Goal: Task Accomplishment & Management: Use online tool/utility

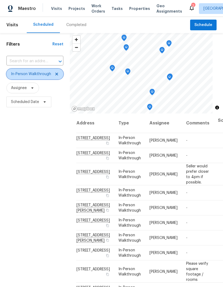
click at [57, 73] on icon at bounding box center [57, 74] width 4 height 4
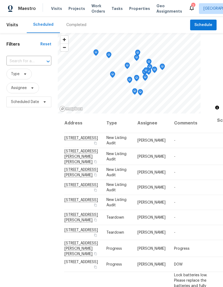
click at [27, 61] on input "text" at bounding box center [21, 61] width 30 height 8
type input "573 ka"
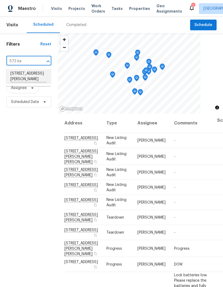
click at [36, 77] on li "[STREET_ADDRESS][PERSON_NAME]" at bounding box center [28, 76] width 45 height 15
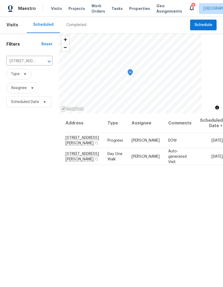
click at [79, 9] on span "Projects" at bounding box center [77, 8] width 17 height 5
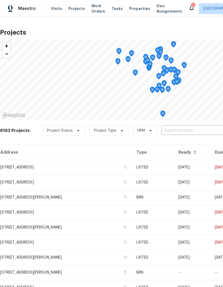
click at [176, 127] on input "text" at bounding box center [192, 130] width 61 height 8
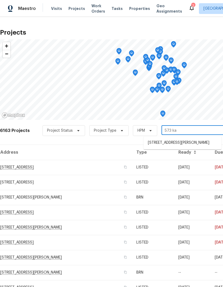
type input "573 kay"
click at [195, 143] on li "[STREET_ADDRESS][PERSON_NAME]" at bounding box center [183, 142] width 78 height 9
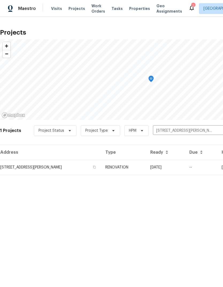
click at [29, 169] on td "573 Kayla Ln, Hanover, MN 55341" at bounding box center [50, 167] width 101 height 15
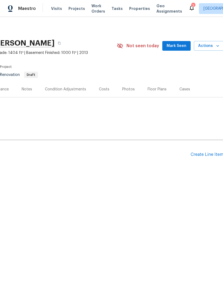
scroll to position [0, 78]
click at [205, 157] on div "Create Line Item" at bounding box center [207, 154] width 33 height 5
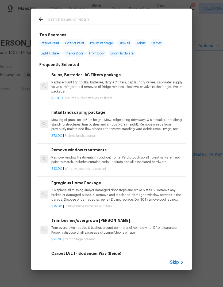
click at [104, 19] on input "text" at bounding box center [105, 20] width 114 height 8
click at [55, 41] on span "Interior Paint" at bounding box center [50, 42] width 22 height 7
type input "Interior Paint"
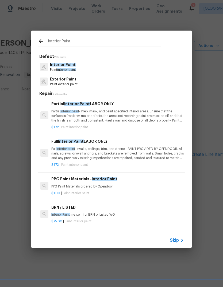
click at [98, 155] on p "Full Interior paint - (walls, ceilings, trim, and doors) - PAINT PROVIDED BY OP…" at bounding box center [117, 153] width 133 height 14
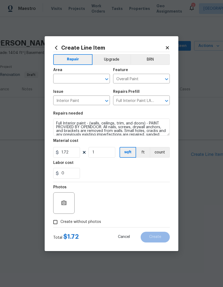
click at [169, 46] on icon at bounding box center [167, 47] width 5 height 5
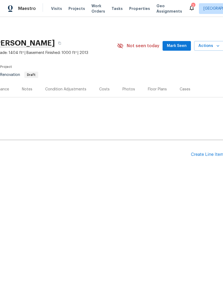
click at [156, 90] on div "Floor Plans" at bounding box center [157, 88] width 19 height 5
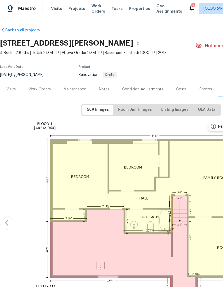
click at [43, 86] on div "Work Orders" at bounding box center [40, 88] width 22 height 5
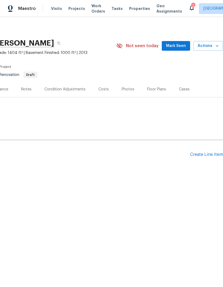
scroll to position [0, 79]
click at [204, 156] on div "Create Line Item" at bounding box center [206, 154] width 33 height 5
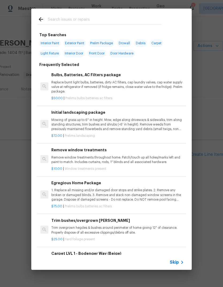
click at [83, 21] on input "text" at bounding box center [105, 20] width 114 height 8
click at [52, 43] on span "Interior Paint" at bounding box center [50, 42] width 22 height 7
type input "Interior Paint"
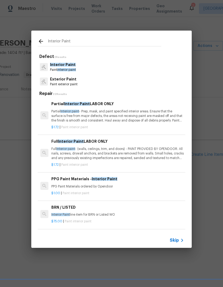
click at [105, 156] on p "Full Interior paint - (walls, ceilings, trim, and doors) - PAINT PROVIDED BY OP…" at bounding box center [117, 153] width 133 height 14
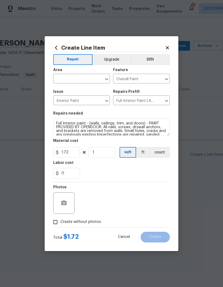
click at [79, 77] on input "text" at bounding box center [74, 79] width 42 height 8
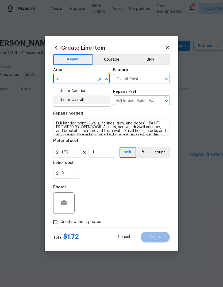
click at [81, 100] on li "Interior Overall" at bounding box center [81, 99] width 57 height 9
type input "Interior Overall"
click at [111, 153] on input "1" at bounding box center [102, 152] width 27 height 11
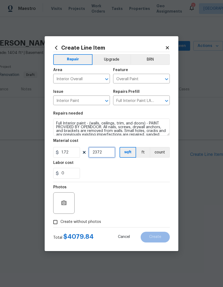
type input "2372"
click at [135, 168] on div "Labor cost" at bounding box center [111, 164] width 117 height 7
click at [58, 222] on input "Create without photos" at bounding box center [55, 222] width 10 height 10
checkbox input "true"
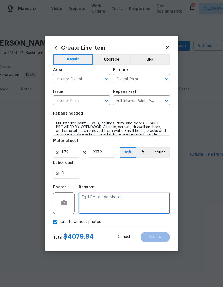
click at [118, 200] on textarea at bounding box center [124, 202] width 91 height 21
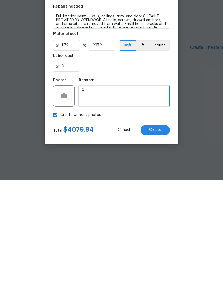
type textarea "X"
click at [162, 231] on button "Create" at bounding box center [155, 236] width 29 height 11
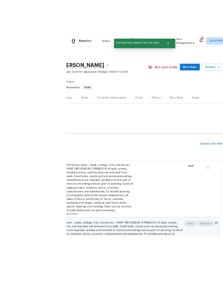
scroll to position [21, 0]
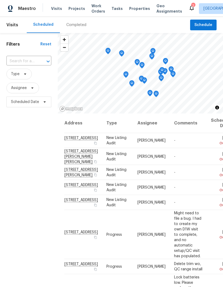
click at [132, 10] on span "Properties" at bounding box center [139, 8] width 21 height 5
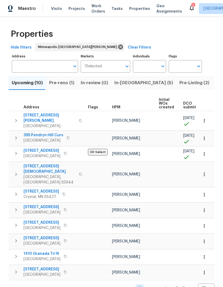
click at [66, 84] on span "Pre-reno (1)" at bounding box center [61, 82] width 25 height 7
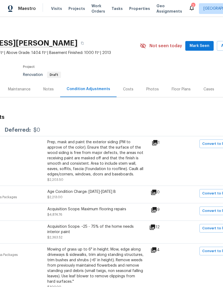
scroll to position [0, 56]
click at [179, 87] on div "Floor Plans" at bounding box center [180, 88] width 19 height 5
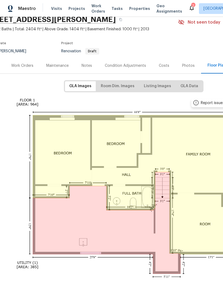
scroll to position [29, 14]
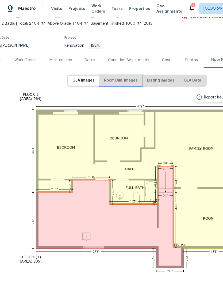
click at [122, 82] on span "Room Dim. Images" at bounding box center [121, 80] width 34 height 7
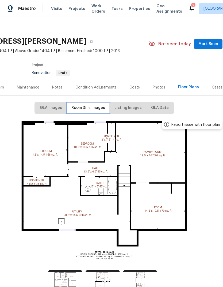
scroll to position [2, 62]
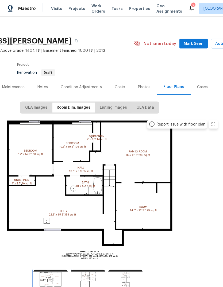
click at [53, 273] on img at bounding box center [50, 280] width 34 height 23
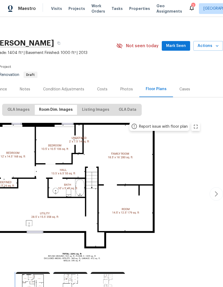
scroll to position [0, 79]
click at [214, 190] on icon "button" at bounding box center [216, 193] width 6 height 6
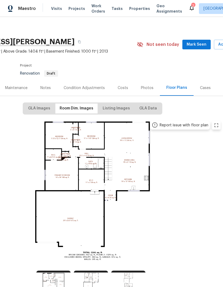
scroll to position [2, 58]
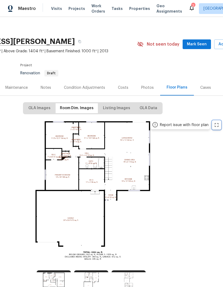
click at [217, 123] on icon "zoom in" at bounding box center [217, 125] width 4 height 4
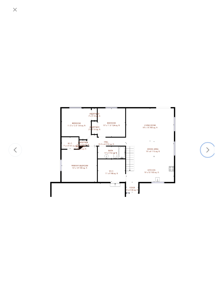
click at [212, 149] on button "button" at bounding box center [207, 149] width 13 height 13
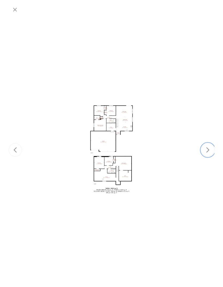
click at [210, 148] on icon "button" at bounding box center [208, 149] width 6 height 6
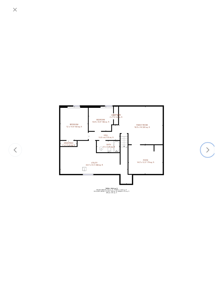
scroll to position [2, 0]
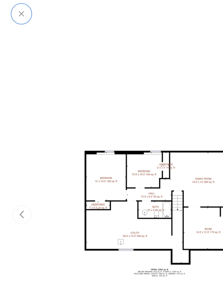
click at [16, 10] on icon "button" at bounding box center [15, 9] width 6 height 6
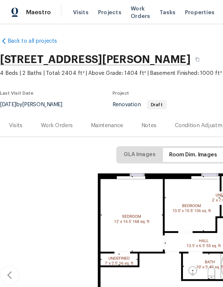
click at [138, 86] on div "Condition Adjustments" at bounding box center [142, 87] width 41 height 5
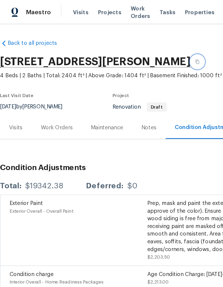
click at [137, 44] on icon "button" at bounding box center [138, 43] width 3 height 3
click at [107, 88] on div "Notes" at bounding box center [104, 88] width 10 height 5
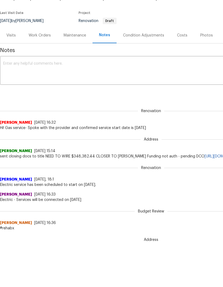
click at [145, 36] on div "Condition Adjustments" at bounding box center [143, 35] width 41 height 5
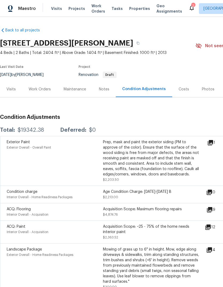
click at [45, 86] on div "Work Orders" at bounding box center [40, 88] width 22 height 5
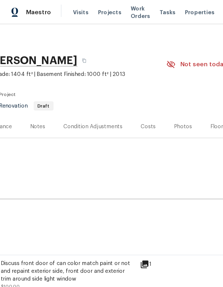
scroll to position [1, 79]
click at [150, 90] on div "Floor Plans" at bounding box center [156, 88] width 19 height 5
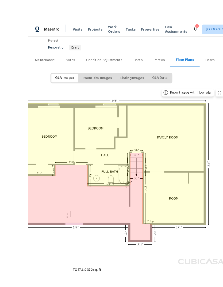
scroll to position [11, 0]
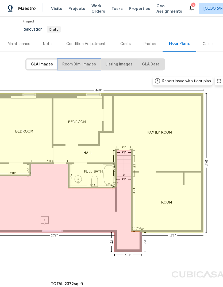
click at [86, 61] on span "Room Dim. Images" at bounding box center [79, 64] width 34 height 7
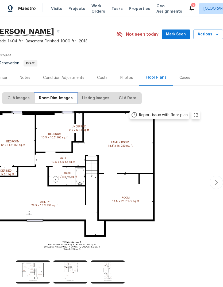
scroll to position [12, 79]
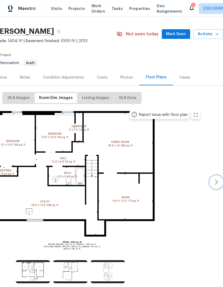
click at [217, 181] on icon "button" at bounding box center [216, 182] width 6 height 6
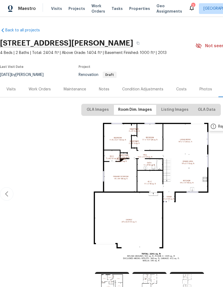
scroll to position [0, 0]
click at [38, 91] on div "Work Orders" at bounding box center [40, 88] width 22 height 5
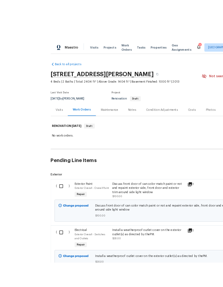
scroll to position [9, 0]
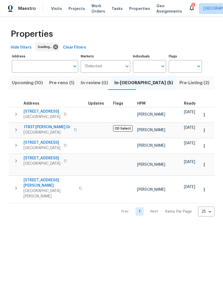
click at [94, 7] on span "Work Orders" at bounding box center [99, 8] width 14 height 11
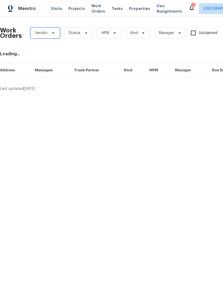
click at [51, 35] on span "Vendor" at bounding box center [45, 33] width 29 height 11
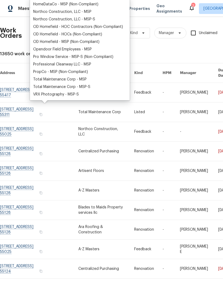
scroll to position [103, 0]
click at [79, 77] on div "Total Maintenance Corp - MSP" at bounding box center [60, 79] width 54 height 5
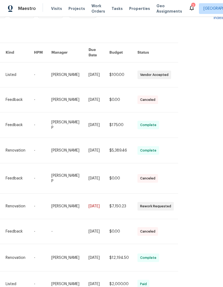
scroll to position [20, 128]
click at [132, 9] on span "Properties" at bounding box center [139, 8] width 21 height 5
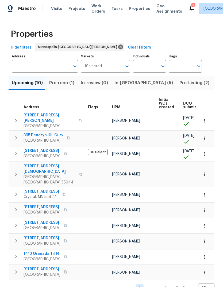
click at [65, 81] on span "Pre-reno (1)" at bounding box center [61, 82] width 25 height 7
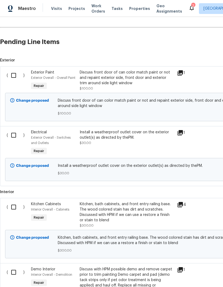
scroll to position [112, 0]
click at [13, 79] on input "checkbox" at bounding box center [15, 75] width 15 height 11
checkbox input "true"
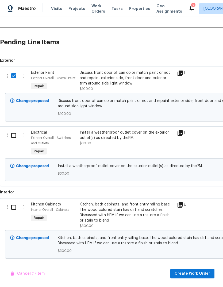
click at [11, 134] on input "checkbox" at bounding box center [15, 135] width 15 height 11
checkbox input "true"
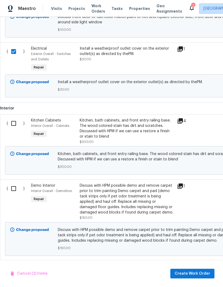
scroll to position [196, 0]
click at [16, 125] on input "checkbox" at bounding box center [15, 123] width 15 height 11
checkbox input "true"
click at [13, 191] on input "checkbox" at bounding box center [15, 188] width 15 height 11
checkbox input "true"
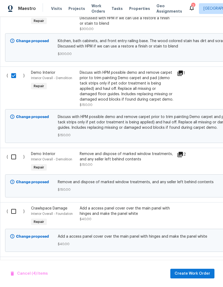
scroll to position [309, 0]
click at [14, 159] on input "checkbox" at bounding box center [15, 156] width 15 height 11
checkbox input "true"
click at [10, 209] on input "checkbox" at bounding box center [15, 210] width 15 height 11
checkbox input "true"
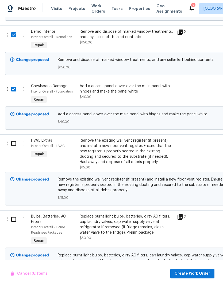
scroll to position [435, 0]
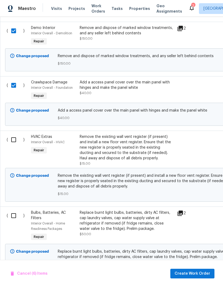
click at [12, 145] on input "checkbox" at bounding box center [15, 139] width 15 height 11
checkbox input "true"
click at [16, 218] on input "checkbox" at bounding box center [15, 215] width 15 height 11
checkbox input "true"
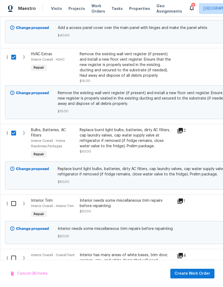
scroll to position [517, 0]
click at [13, 209] on input "checkbox" at bounding box center [15, 203] width 15 height 11
checkbox input "true"
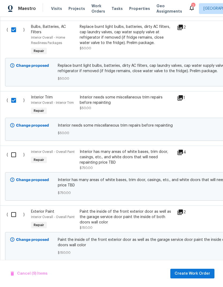
scroll to position [621, 0]
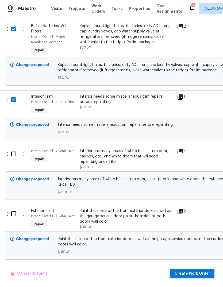
click at [13, 159] on input "checkbox" at bounding box center [15, 153] width 15 height 11
checkbox input "true"
click at [11, 217] on input "checkbox" at bounding box center [15, 213] width 15 height 11
checkbox input "true"
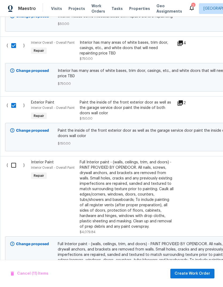
scroll to position [730, 0]
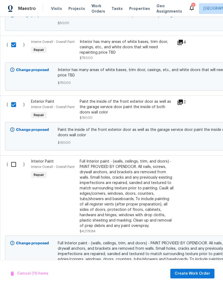
click at [14, 170] on input "checkbox" at bounding box center [15, 164] width 15 height 11
checkbox input "true"
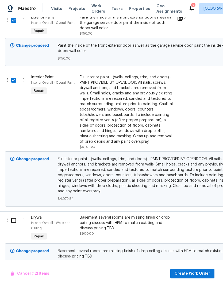
scroll to position [815, 0]
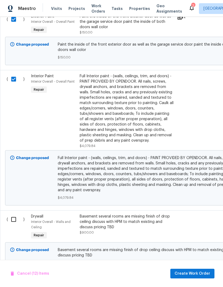
click at [10, 223] on input "checkbox" at bounding box center [15, 218] width 15 height 11
checkbox input "true"
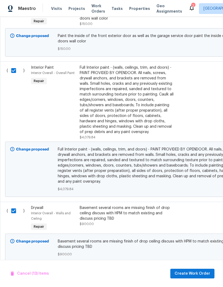
scroll to position [823, 0]
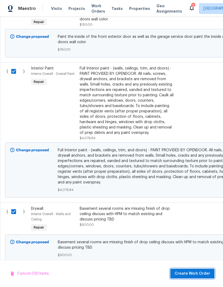
click at [200, 274] on span "Create Work Order" at bounding box center [193, 273] width 36 height 7
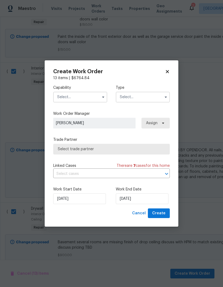
click at [90, 101] on input "text" at bounding box center [80, 97] width 54 height 11
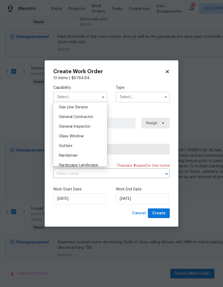
scroll to position [247, 0]
click at [90, 115] on span "General Contractor" at bounding box center [76, 117] width 35 height 4
type input "General Contractor"
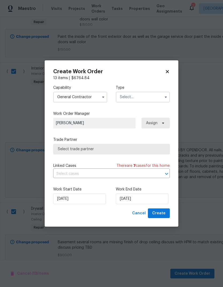
click at [146, 93] on input "text" at bounding box center [143, 97] width 54 height 11
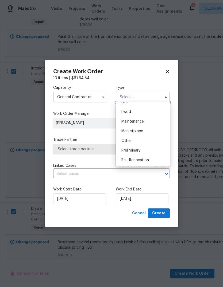
scroll to position [73, 0]
click at [145, 158] on span "Reit Renovation" at bounding box center [136, 160] width 28 height 4
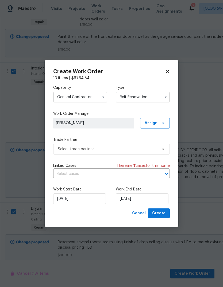
click at [148, 95] on input "Reit Renovation" at bounding box center [143, 97] width 54 height 11
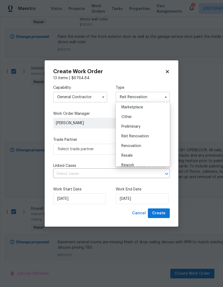
scroll to position [97, 0]
click at [141, 148] on div "Renovation" at bounding box center [142, 146] width 51 height 10
type input "Renovation"
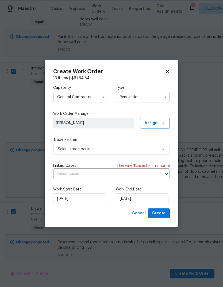
scroll to position [0, 0]
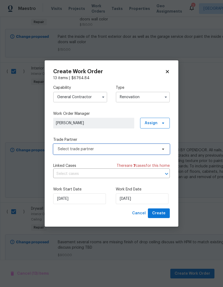
click at [140, 149] on span "Select trade partner" at bounding box center [108, 148] width 100 height 5
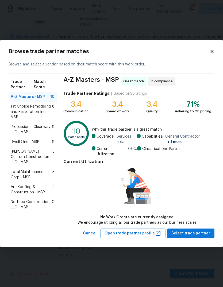
click at [40, 169] on span "Total Maintenance Corp - MSP" at bounding box center [32, 174] width 42 height 11
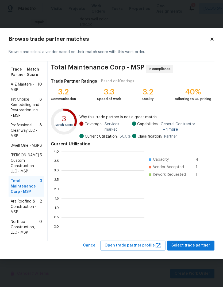
scroll to position [75, 83]
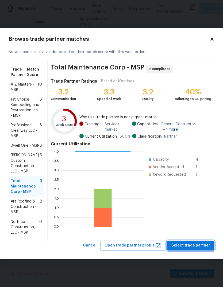
click at [198, 242] on span "Select trade partner" at bounding box center [191, 245] width 39 height 7
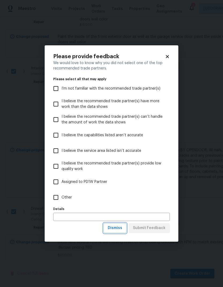
click at [111, 224] on button "Dismiss" at bounding box center [115, 228] width 23 height 10
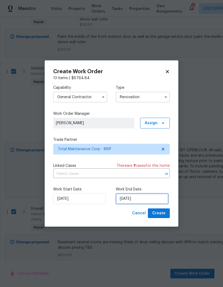
click at [148, 201] on input "9/3/2025" at bounding box center [142, 198] width 53 height 11
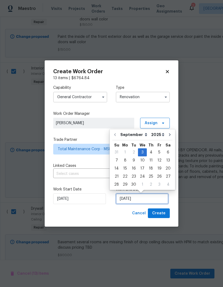
scroll to position [2, 0]
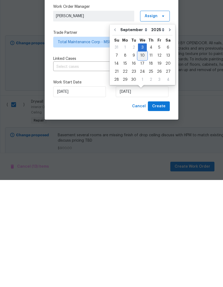
click at [143, 159] on div "10" at bounding box center [142, 162] width 9 height 7
type input "9/10/2025"
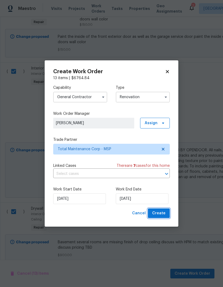
click at [164, 214] on span "Create" at bounding box center [158, 213] width 13 height 7
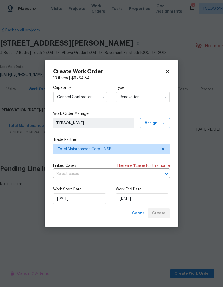
scroll to position [0, 0]
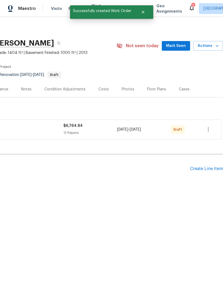
click at [206, 167] on div "Create Line Item" at bounding box center [206, 168] width 33 height 5
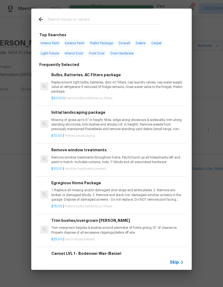
click at [113, 19] on input "text" at bounding box center [105, 20] width 114 height 8
type input "Clean"
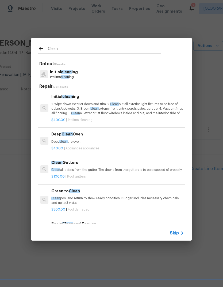
click at [106, 106] on p "1. Wipe down exterior doors and trim. 2. Clean out all exterior light fixtures …" at bounding box center [117, 109] width 133 height 14
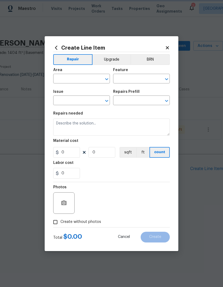
type input "Home Readiness Packages"
type input "Initial cleaning"
type textarea "1. Wipe down exterior doors and trim. 2. Clean out all exterior light fixtures …"
type input "1"
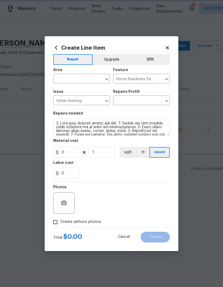
type input "Initial cleaning $400.00"
type input "400"
click at [106, 104] on button "Open" at bounding box center [106, 100] width 7 height 7
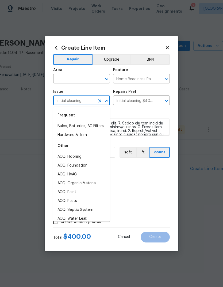
click at [76, 77] on input "text" at bounding box center [74, 79] width 42 height 8
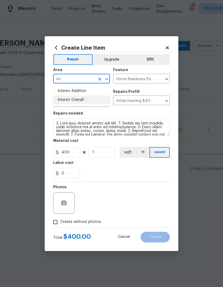
click at [88, 97] on li "Interior Overall" at bounding box center [81, 99] width 57 height 9
type input "Interior Overall"
click at [73, 153] on input "400" at bounding box center [66, 152] width 27 height 11
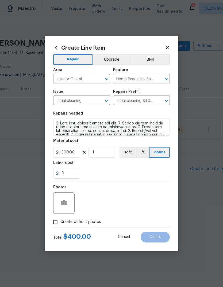
click at [128, 161] on div "Labor cost" at bounding box center [111, 164] width 117 height 7
type input "300"
click at [65, 227] on label "Create without photos" at bounding box center [75, 222] width 51 height 10
click at [61, 227] on input "Create without photos" at bounding box center [55, 222] width 10 height 10
checkbox input "true"
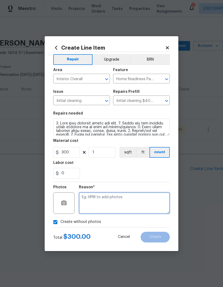
click at [117, 204] on textarea at bounding box center [124, 202] width 91 height 21
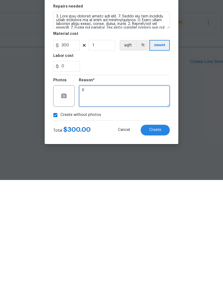
type textarea "X"
click at [157, 235] on span "Create" at bounding box center [155, 237] width 12 height 4
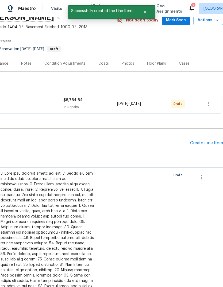
scroll to position [26, 79]
click at [207, 142] on div "Create Line Item" at bounding box center [206, 142] width 33 height 5
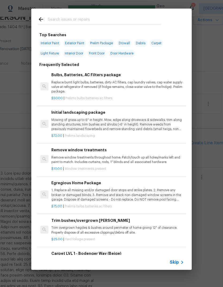
click at [103, 20] on input "text" at bounding box center [105, 20] width 114 height 8
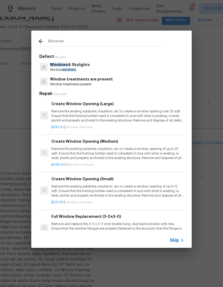
type input "Windows"
click at [119, 68] on div "Windows & Skylights Window windows" at bounding box center [112, 67] width 148 height 14
click at [119, 67] on div "Windows & Skylights Window windows" at bounding box center [112, 67] width 148 height 14
click at [87, 66] on p "Windows & Skylights" at bounding box center [70, 65] width 40 height 6
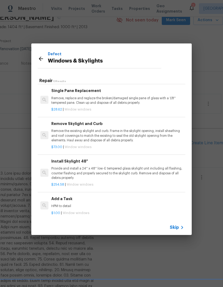
scroll to position [328, 0]
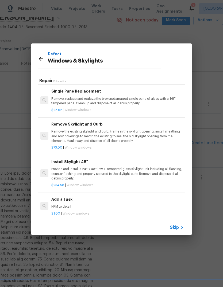
click at [76, 200] on div "Add a Task HPM to detail" at bounding box center [117, 202] width 133 height 13
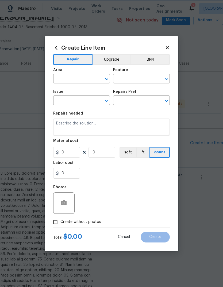
type input "Windows & Skylights"
type input "Add a Task $1.00"
type textarea "HPM to detail"
type input "1"
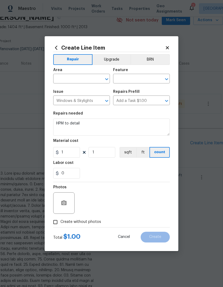
click at [88, 201] on div "Photos" at bounding box center [111, 199] width 117 height 35
click at [86, 123] on textarea "HPM to detail" at bounding box center [111, 126] width 117 height 17
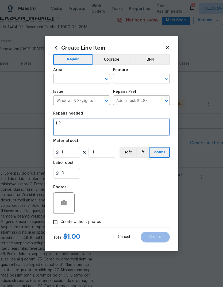
type textarea "H"
type textarea "Deep, clean all windows"
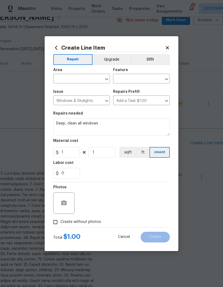
click at [119, 170] on div "0" at bounding box center [111, 173] width 117 height 11
click at [70, 150] on input "1" at bounding box center [66, 152] width 27 height 11
click at [123, 172] on div "0" at bounding box center [111, 173] width 117 height 11
type input "250"
click at [85, 79] on input "text" at bounding box center [74, 79] width 42 height 8
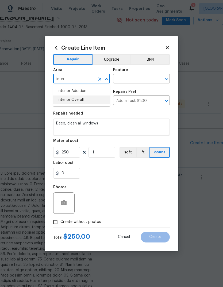
click at [82, 101] on li "Interior Overall" at bounding box center [81, 99] width 57 height 9
type input "Interior Overall"
click at [87, 100] on input "Windows & Skylights" at bounding box center [74, 101] width 42 height 8
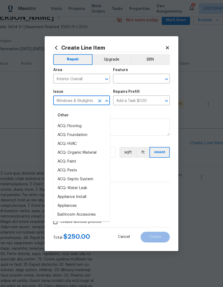
click at [136, 80] on input "text" at bounding box center [134, 79] width 42 height 8
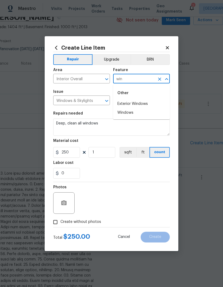
click at [140, 103] on li "Exterior Windows" at bounding box center [141, 103] width 57 height 9
type input "Exterior Windows"
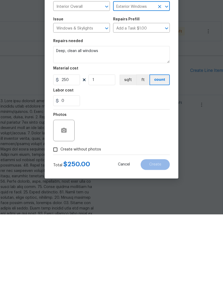
click at [58, 217] on input "Create without photos" at bounding box center [55, 222] width 10 height 10
checkbox input "true"
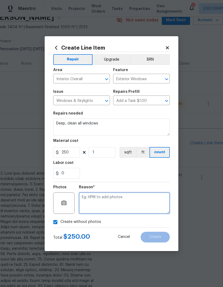
click at [126, 204] on textarea at bounding box center [124, 202] width 91 height 21
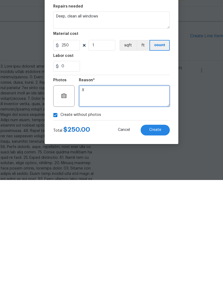
type textarea "X"
click at [161, 231] on button "Create" at bounding box center [155, 236] width 29 height 11
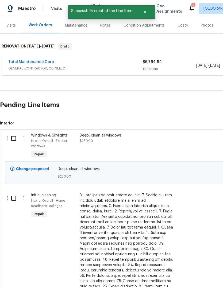
scroll to position [64, 0]
click at [15, 139] on input "checkbox" at bounding box center [15, 138] width 15 height 11
checkbox input "true"
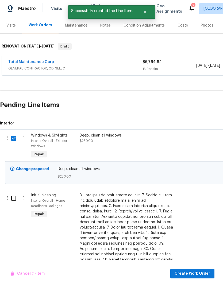
click at [14, 201] on input "checkbox" at bounding box center [15, 197] width 15 height 11
checkbox input "true"
click at [196, 273] on span "Create Work Order" at bounding box center [193, 273] width 36 height 7
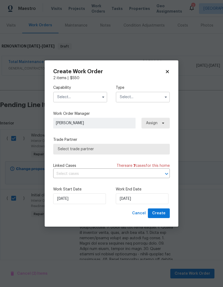
click at [84, 96] on input "text" at bounding box center [80, 97] width 54 height 11
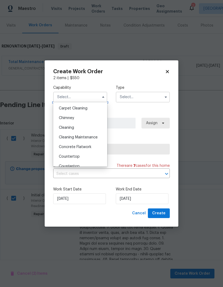
scroll to position [64, 0]
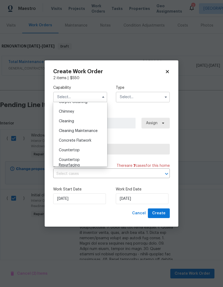
click at [69, 120] on span "Cleaning" at bounding box center [66, 121] width 15 height 4
type input "Cleaning"
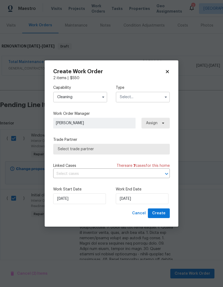
click at [144, 97] on input "text" at bounding box center [143, 97] width 54 height 11
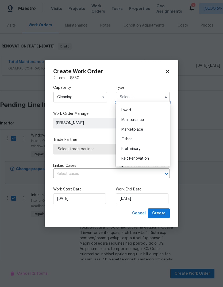
scroll to position [79, 0]
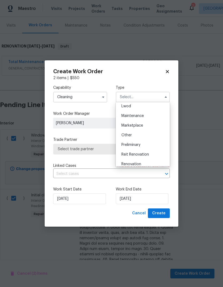
click at [140, 163] on span "Renovation" at bounding box center [132, 164] width 20 height 4
type input "Renovation"
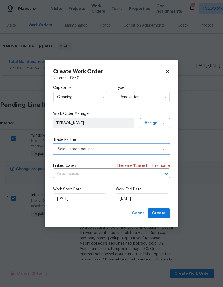
click at [127, 146] on span "Select trade partner" at bounding box center [108, 148] width 100 height 5
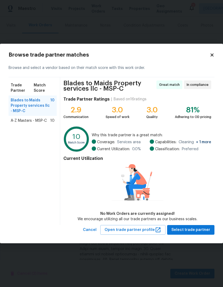
click at [35, 120] on span "A-Z Masters - MSP-C" at bounding box center [29, 120] width 36 height 5
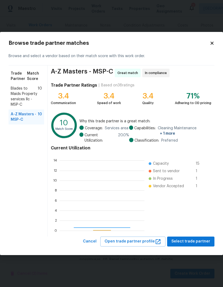
scroll to position [75, 85]
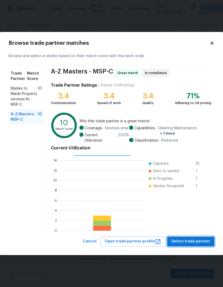
click at [199, 242] on span "Select trade partner" at bounding box center [191, 241] width 39 height 7
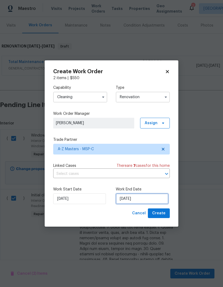
click at [145, 197] on input "9/3/2025" at bounding box center [142, 198] width 53 height 11
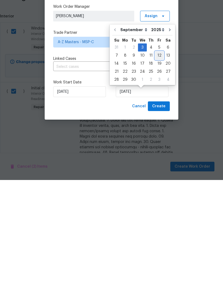
click at [160, 159] on div "12" at bounding box center [159, 162] width 9 height 7
type input "9/12/2025"
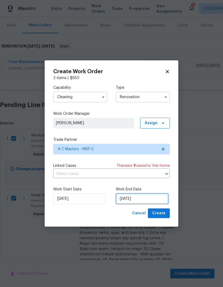
click at [145, 197] on input "9/12/2025" at bounding box center [142, 198] width 53 height 11
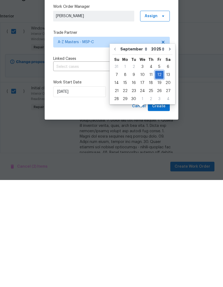
click at [157, 178] on div "12" at bounding box center [159, 181] width 9 height 7
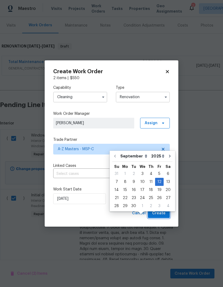
click at [166, 211] on button "Create" at bounding box center [159, 213] width 22 height 10
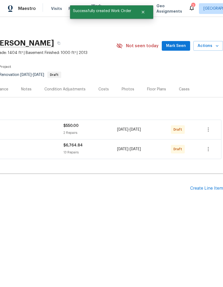
scroll to position [0, 79]
click at [204, 189] on div "Create Line Item" at bounding box center [206, 188] width 33 height 5
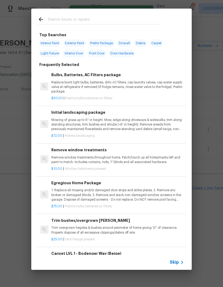
click at [91, 17] on input "text" at bounding box center [105, 20] width 114 height 8
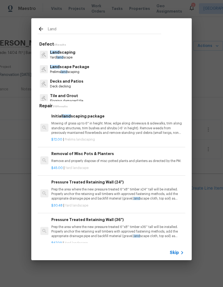
type input "Land"
click at [93, 55] on div "Land scaping Yard land scape" at bounding box center [112, 54] width 148 height 14
click at [94, 58] on div "Land scaping Yard land scape" at bounding box center [112, 54] width 148 height 14
click at [64, 57] on p "Yard land scape" at bounding box center [62, 57] width 25 height 5
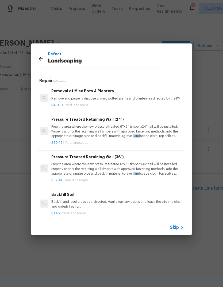
click at [40, 60] on icon at bounding box center [41, 58] width 6 height 6
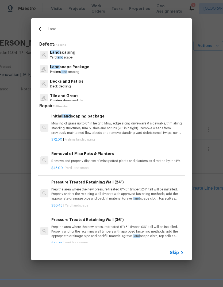
click at [81, 70] on p "Prelims land scaping" at bounding box center [69, 72] width 39 height 5
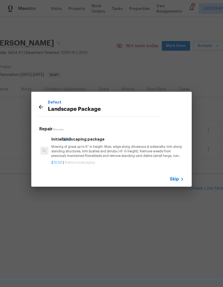
click at [104, 152] on p "Mowing of grass up to 6" in height. Mow, edge along driveways & sidewalks, trim…" at bounding box center [117, 151] width 133 height 14
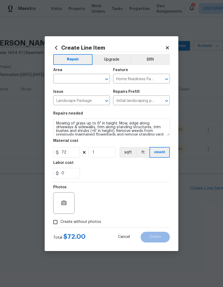
click at [74, 77] on input "text" at bounding box center [74, 79] width 42 height 8
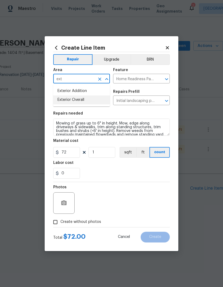
click at [91, 102] on li "Exterior Overall" at bounding box center [81, 99] width 57 height 9
type input "Exterior Overall"
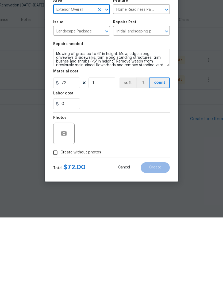
click at [57, 217] on input "Create without photos" at bounding box center [55, 222] width 10 height 10
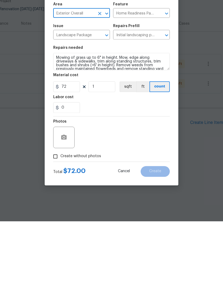
checkbox input "true"
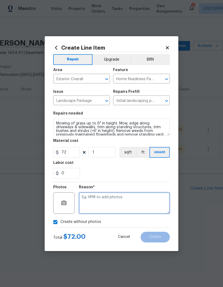
click at [118, 202] on textarea at bounding box center [124, 202] width 91 height 21
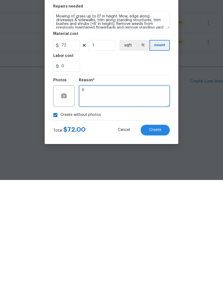
type textarea "X"
click at [162, 231] on button "Create" at bounding box center [155, 236] width 29 height 11
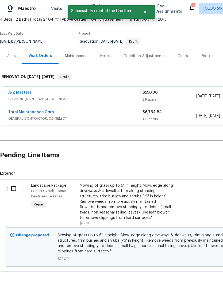
scroll to position [33, 0]
click at [15, 186] on input "checkbox" at bounding box center [15, 188] width 15 height 11
checkbox input "true"
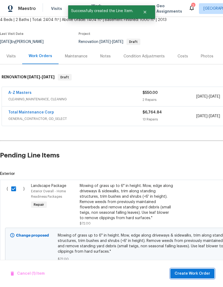
click at [199, 271] on span "Create Work Order" at bounding box center [193, 273] width 36 height 7
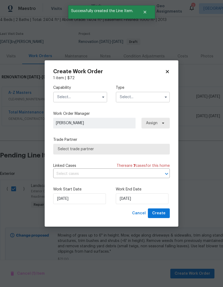
click at [87, 97] on input "text" at bounding box center [80, 97] width 54 height 11
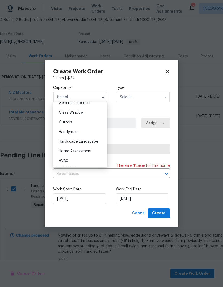
scroll to position [271, 0]
click at [90, 141] on span "Hardscape Landscape" at bounding box center [78, 141] width 39 height 4
type input "Hardscape Landscape"
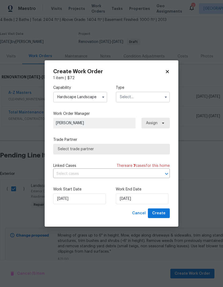
click at [144, 98] on input "text" at bounding box center [143, 97] width 54 height 11
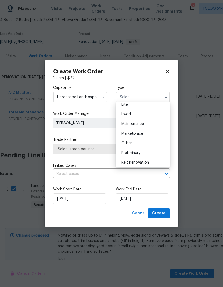
scroll to position [86, 0]
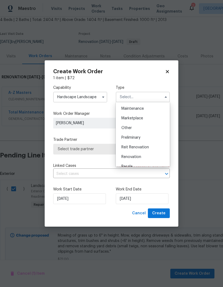
click at [142, 156] on div "Renovation" at bounding box center [142, 157] width 51 height 10
type input "Renovation"
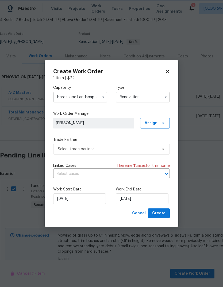
scroll to position [0, 0]
click at [140, 199] on input "9/3/2025" at bounding box center [142, 198] width 53 height 11
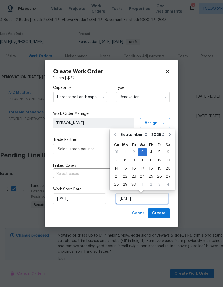
scroll to position [2, 0]
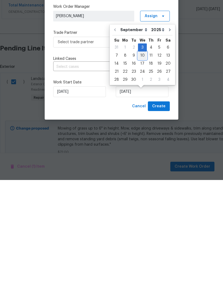
click at [144, 159] on div "10" at bounding box center [142, 162] width 9 height 7
type input "9/10/2025"
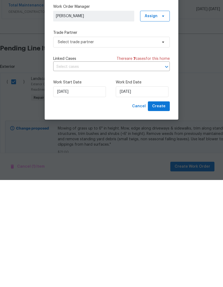
scroll to position [21, 0]
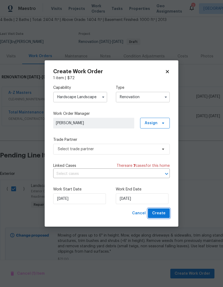
click at [163, 211] on span "Create" at bounding box center [158, 213] width 13 height 7
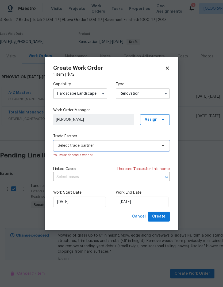
click at [134, 145] on span "Select trade partner" at bounding box center [108, 145] width 100 height 5
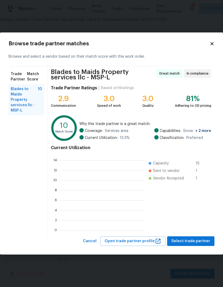
scroll to position [75, 85]
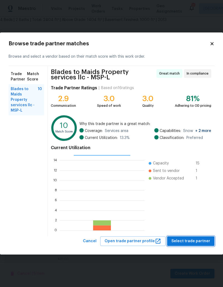
click at [200, 243] on span "Select trade partner" at bounding box center [191, 241] width 39 height 7
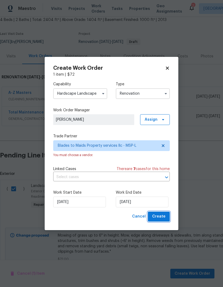
click at [164, 217] on span "Create" at bounding box center [158, 216] width 13 height 7
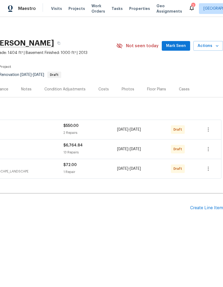
scroll to position [0, 79]
click at [156, 89] on div "Floor Plans" at bounding box center [156, 88] width 19 height 5
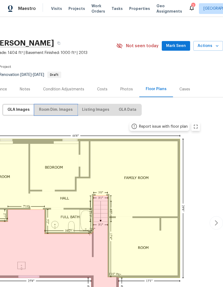
click at [55, 113] on button "Room Dim. Images" at bounding box center [56, 110] width 42 height 10
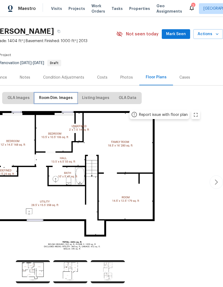
scroll to position [12, 79]
click at [216, 181] on icon "button" at bounding box center [216, 182] width 6 height 6
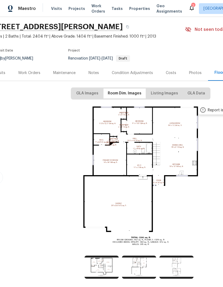
scroll to position [16, 11]
click at [28, 74] on div "Work Orders" at bounding box center [29, 72] width 22 height 5
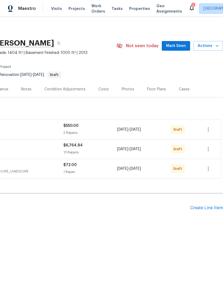
scroll to position [0, 79]
click at [209, 208] on div "Create Line Item" at bounding box center [206, 207] width 33 height 5
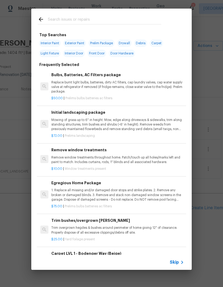
click at [92, 16] on input "text" at bounding box center [105, 20] width 114 height 8
type input "Lvp"
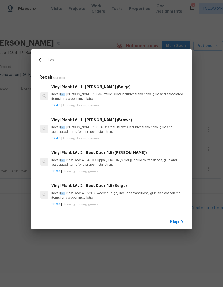
scroll to position [1, 0]
click at [97, 192] on p "Install LVP (Best Door 4.5 220 Sweeper Beige) Includes transitions, glue and as…" at bounding box center [117, 195] width 133 height 9
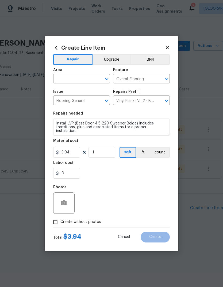
click at [71, 78] on input "text" at bounding box center [74, 79] width 42 height 8
click at [84, 98] on li "Interior Overall" at bounding box center [81, 99] width 57 height 9
type input "Interior Overall"
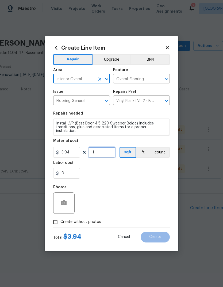
click at [103, 155] on input "1" at bounding box center [102, 152] width 27 height 11
type input "860"
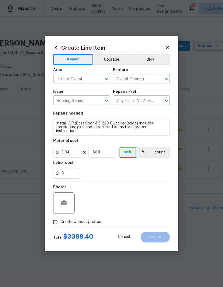
click at [133, 167] on div "Labor cost" at bounding box center [111, 164] width 117 height 7
click at [53, 124] on textarea "Install LVP (Best Door 4.5 220 Sweeper Beige) Includes transitions, glue and as…" at bounding box center [111, 126] width 117 height 17
click at [64, 122] on textarea "Install LVP (Best Door 4.5 220 Sweeper Beige) Includes transitions, glue and as…" at bounding box center [111, 126] width 117 height 17
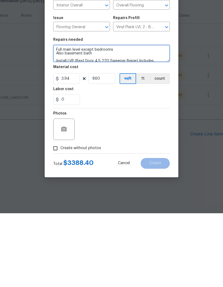
type textarea "Full main level except bedrooms Also basement bath Install LVP (Best Door 4.5 2…"
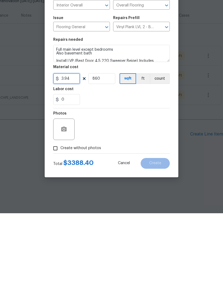
click at [73, 147] on input "3.94" at bounding box center [66, 152] width 27 height 11
type input "4.76"
click at [139, 182] on div "Photos" at bounding box center [111, 199] width 117 height 35
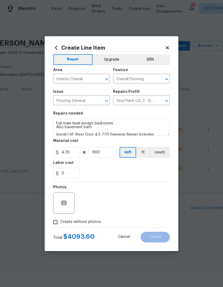
click at [56, 224] on input "Create without photos" at bounding box center [55, 222] width 10 height 10
checkbox input "true"
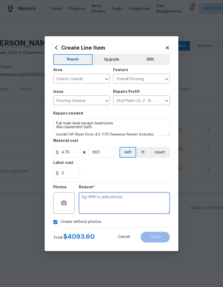
click at [119, 202] on textarea at bounding box center [124, 202] width 91 height 21
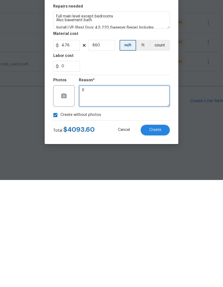
type textarea "X"
click at [159, 235] on span "Create" at bounding box center [155, 237] width 12 height 4
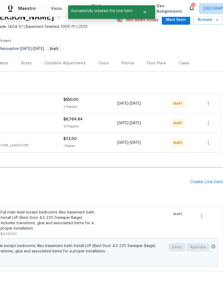
scroll to position [26, 79]
click at [199, 179] on div "Create Line Item" at bounding box center [206, 181] width 33 height 5
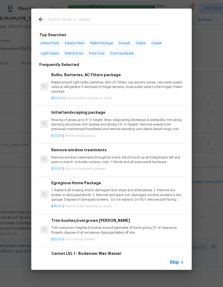
click at [75, 20] on input "text" at bounding box center [105, 20] width 114 height 8
type input "Car"
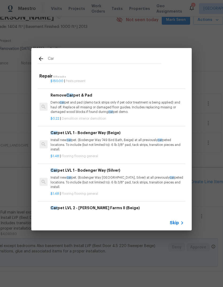
scroll to position [20, 1]
click at [112, 140] on p "Install new car pet. (Bodenger Way 749 Bird Bath, Beige) at all previously car …" at bounding box center [117, 145] width 133 height 14
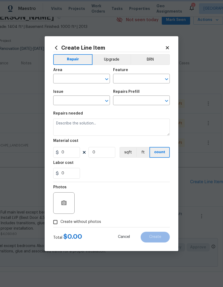
type input "Overall Flooring"
type input "Flooring General"
type textarea "Install new carpet. (Bodenger Way 749 Bird Bath, Beige) at all previously carpe…"
type input "1"
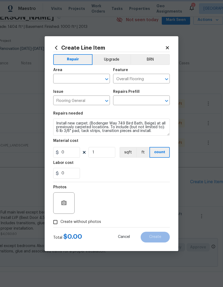
type input "Carpet LVL 1 - Bodenger Way (Beige) $1.48"
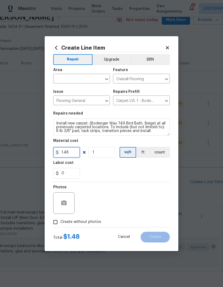
click at [76, 153] on input "1.48" at bounding box center [66, 152] width 27 height 11
type input "1.64"
click at [114, 168] on div "Labor cost" at bounding box center [111, 164] width 117 height 7
click at [109, 151] on input "1" at bounding box center [102, 152] width 27 height 11
type input "920"
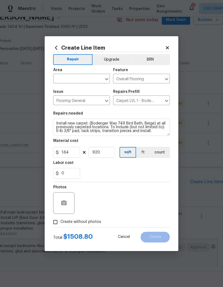
click at [123, 171] on div "0" at bounding box center [111, 173] width 117 height 11
click at [78, 77] on input "text" at bounding box center [74, 79] width 42 height 8
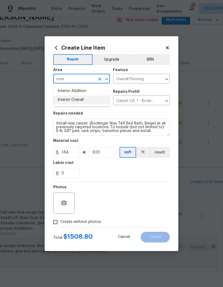
click at [86, 97] on li "Interior Overall" at bounding box center [81, 99] width 57 height 9
type input "Interior Overall"
click at [59, 122] on textarea "Install new carpet. (Bodenger Way 749 Bird Bath, Beige) at all previously carpe…" at bounding box center [111, 126] width 117 height 17
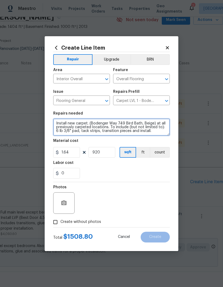
click at [58, 123] on textarea "Install new carpet. (Bodenger Way 749 Bird Bath, Beige) at all previously carpe…" at bounding box center [111, 126] width 117 height 17
click at [109, 134] on textarea "Install new carpet. (Bodenger Way 749 Bird Bath, Beige) at all previously carpe…" at bounding box center [111, 126] width 117 height 17
click at [62, 121] on textarea "Install new carpet. (Bodenger Way 749 Bird Bath, Beige) To include (but not lim…" at bounding box center [111, 126] width 117 height 17
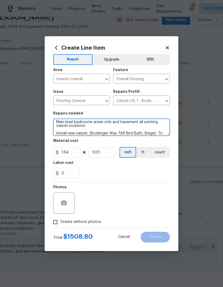
type textarea "Main level bedrooms areas only and basement all existing carpet locations Insta…"
click at [139, 173] on div "0" at bounding box center [111, 173] width 117 height 11
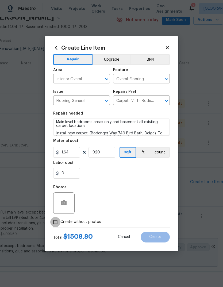
click at [57, 224] on input "Create without photos" at bounding box center [55, 222] width 10 height 10
checkbox input "true"
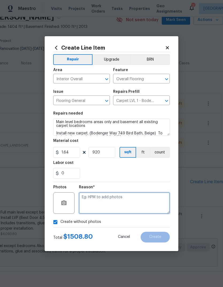
click at [119, 201] on textarea at bounding box center [124, 202] width 91 height 21
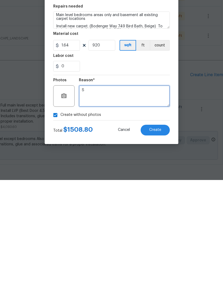
type textarea "S"
click at [157, 235] on span "Create" at bounding box center [155, 237] width 12 height 4
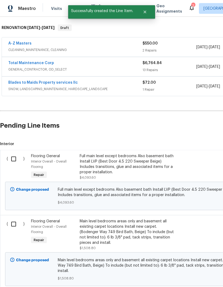
scroll to position [82, 0]
click at [15, 153] on input "checkbox" at bounding box center [15, 158] width 15 height 11
checkbox input "true"
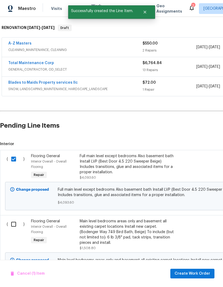
click at [14, 218] on input "checkbox" at bounding box center [15, 223] width 15 height 11
checkbox input "true"
click at [202, 276] on span "Create Work Order" at bounding box center [193, 273] width 36 height 7
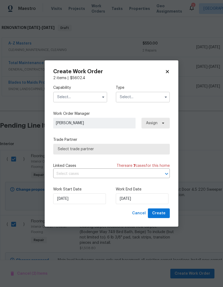
click at [90, 96] on input "text" at bounding box center [80, 97] width 54 height 11
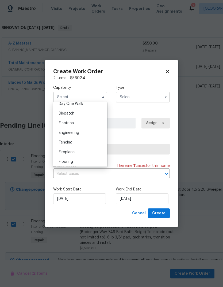
click at [74, 161] on div "Flooring" at bounding box center [80, 162] width 51 height 10
type input "Flooring"
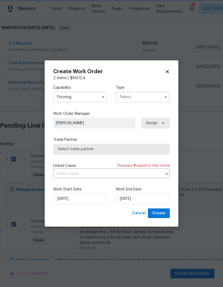
scroll to position [165, 0]
click at [145, 99] on input "text" at bounding box center [143, 97] width 54 height 11
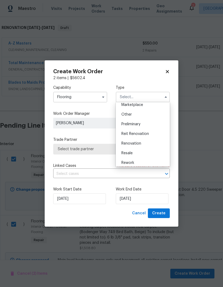
scroll to position [99, 0]
click at [140, 143] on span "Renovation" at bounding box center [132, 144] width 20 height 4
type input "Renovation"
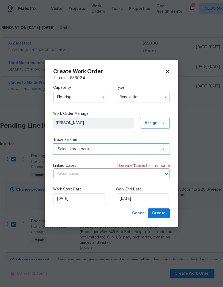
click at [137, 149] on span "Select trade partner" at bounding box center [108, 148] width 100 height 5
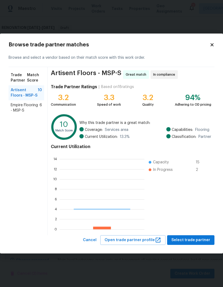
scroll to position [75, 85]
click at [35, 106] on span "Empire Flooring - MSP-S" at bounding box center [25, 107] width 29 height 11
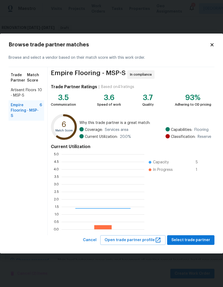
scroll to position [75, 83]
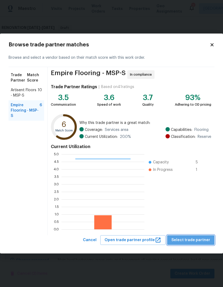
click at [194, 240] on span "Select trade partner" at bounding box center [191, 239] width 39 height 7
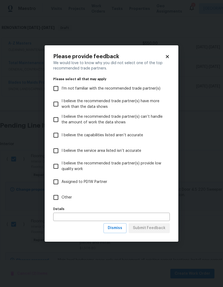
click at [56, 195] on input "Other" at bounding box center [55, 196] width 11 height 11
checkbox input "true"
click at [158, 224] on button "Submit Feedback" at bounding box center [149, 228] width 41 height 10
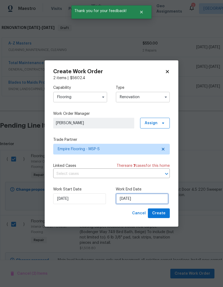
click at [146, 197] on input "9/3/2025" at bounding box center [142, 198] width 53 height 11
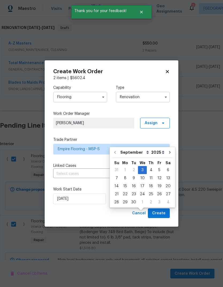
scroll to position [20, 0]
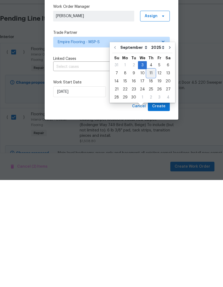
click at [150, 176] on div "11" at bounding box center [151, 179] width 8 height 7
type input "9/11/2025"
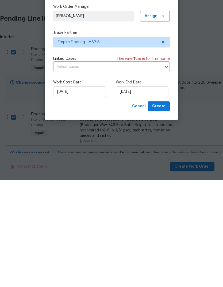
scroll to position [21, 0]
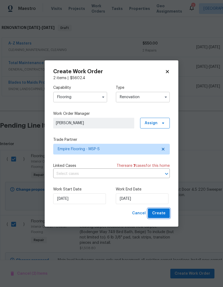
click at [163, 209] on button "Create" at bounding box center [159, 213] width 22 height 10
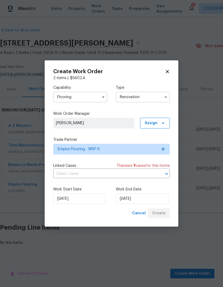
scroll to position [0, 0]
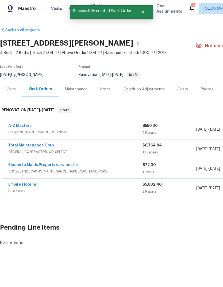
click at [180, 90] on div "Costs" at bounding box center [183, 88] width 10 height 5
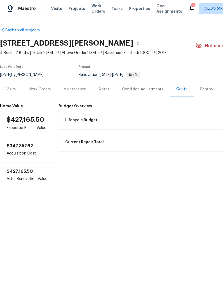
click at [145, 87] on div "Condition Adjustments" at bounding box center [142, 88] width 41 height 5
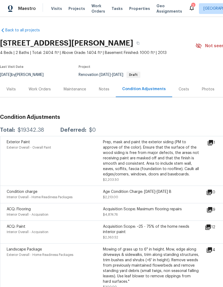
click at [42, 92] on div "Work Orders" at bounding box center [39, 89] width 35 height 16
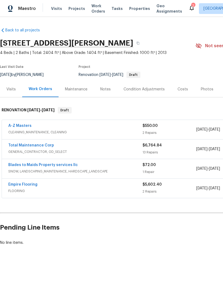
click at [36, 144] on link "Total Maintenance Corp" at bounding box center [31, 145] width 46 height 4
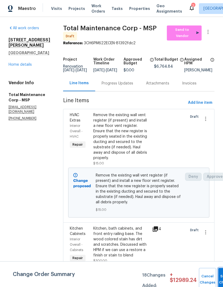
click at [220, 276] on button "Submit Changes" at bounding box center [226, 278] width 17 height 23
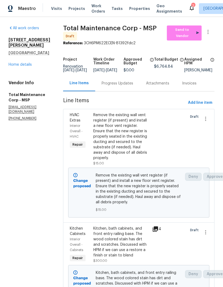
click at [20, 66] on link "Home details" at bounding box center [20, 65] width 23 height 4
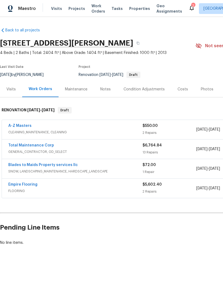
click at [149, 90] on div "Condition Adjustments" at bounding box center [144, 88] width 41 height 5
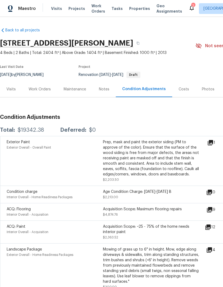
click at [104, 87] on div "Notes" at bounding box center [104, 88] width 10 height 5
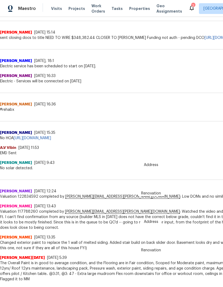
scroll to position [201, 0]
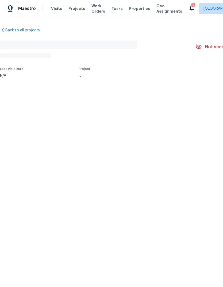
click at [132, 9] on span "Properties" at bounding box center [139, 8] width 21 height 5
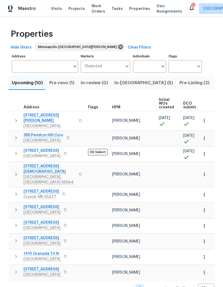
click at [61, 84] on span "Pre-reno (1)" at bounding box center [61, 82] width 25 height 7
